Goal: Find specific page/section: Find specific page/section

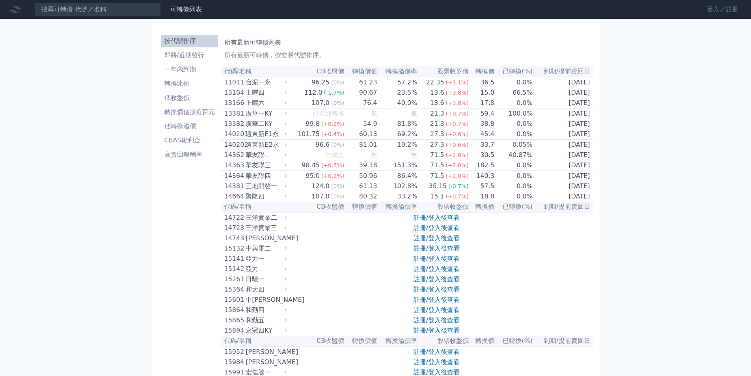
click at [707, 8] on link "登入／註冊" at bounding box center [722, 9] width 44 height 13
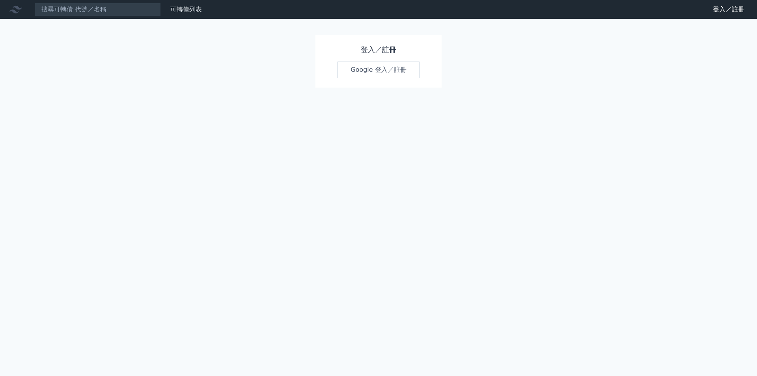
click at [367, 72] on link "Google 登入／註冊" at bounding box center [378, 69] width 82 height 17
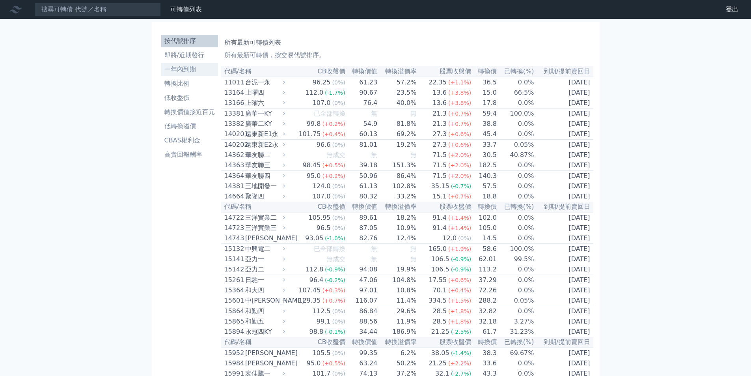
click at [179, 70] on li "一年內到期" at bounding box center [189, 69] width 57 height 9
